Goal: Task Accomplishment & Management: Complete application form

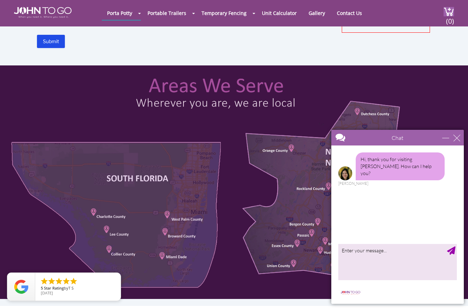
scroll to position [265, 0]
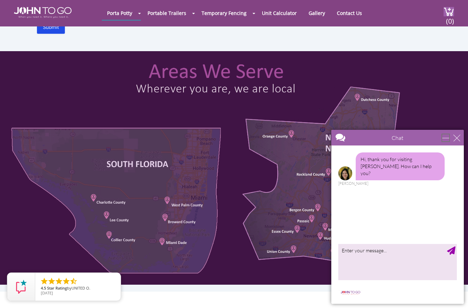
click at [447, 137] on div "minimize" at bounding box center [445, 138] width 7 height 7
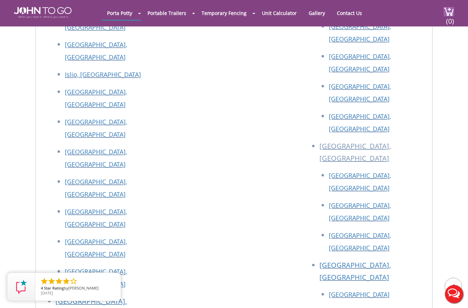
scroll to position [0, 0]
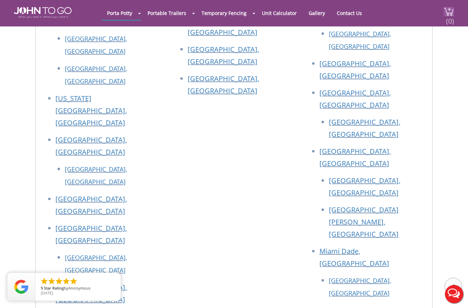
scroll to position [837, 0]
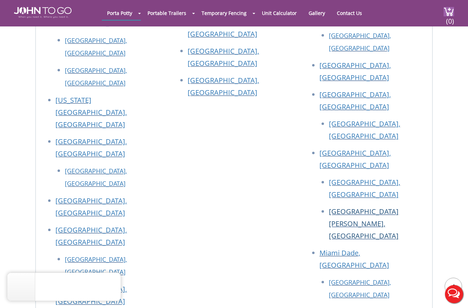
click at [364, 207] on link "[GEOGRAPHIC_DATA][PERSON_NAME], [GEOGRAPHIC_DATA]" at bounding box center [364, 224] width 70 height 34
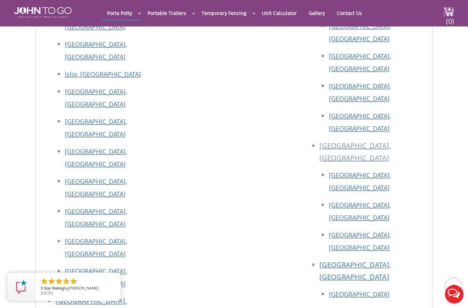
scroll to position [1230, 0]
click at [391, 132] on div at bounding box center [234, 154] width 468 height 308
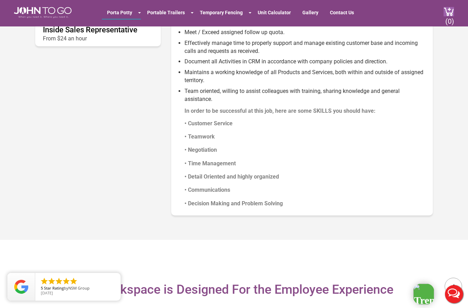
scroll to position [798, 0]
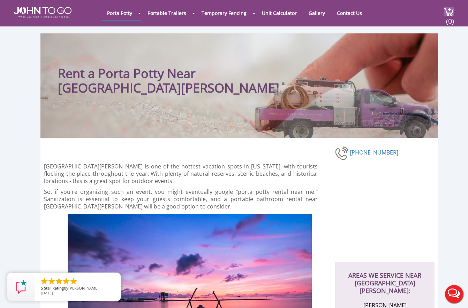
scroll to position [745, 0]
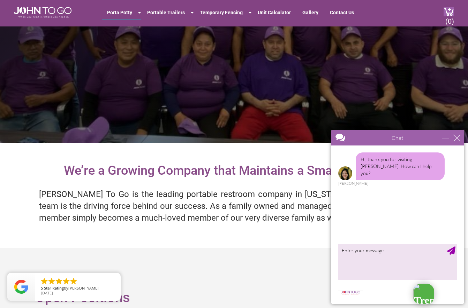
scroll to position [71, 0]
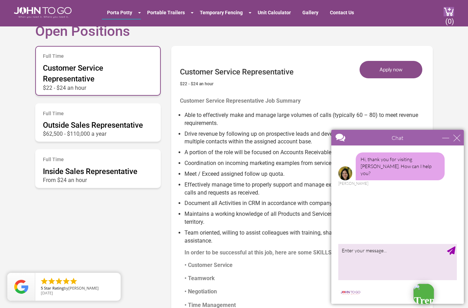
scroll to position [379, 0]
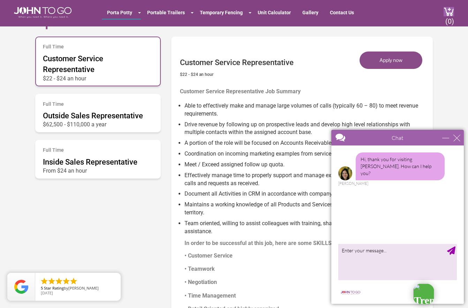
click at [439, 142] on div "Chat" at bounding box center [398, 138] width 84 height 16
click at [443, 141] on div "minimize" at bounding box center [445, 138] width 7 height 7
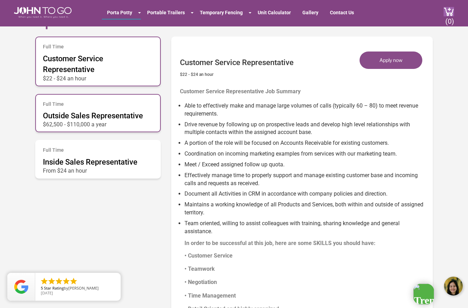
click at [118, 119] on span "Outside Sales Representative" at bounding box center [93, 116] width 100 height 9
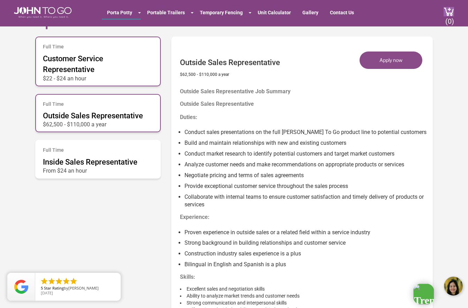
click at [96, 71] on div "Full Time Customer Service Representative $22 - $24 an hour" at bounding box center [97, 61] width 125 height 49
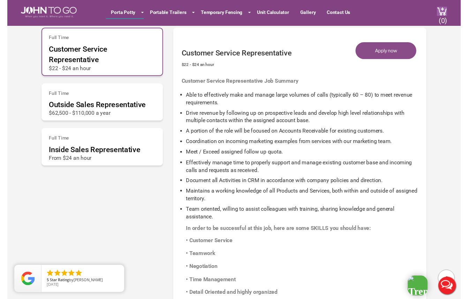
scroll to position [387, 0]
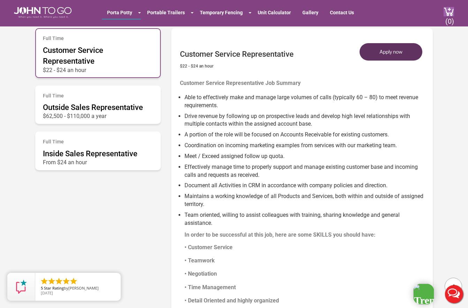
click at [386, 51] on button "Apply now" at bounding box center [390, 51] width 63 height 17
